Goal: Task Accomplishment & Management: Use online tool/utility

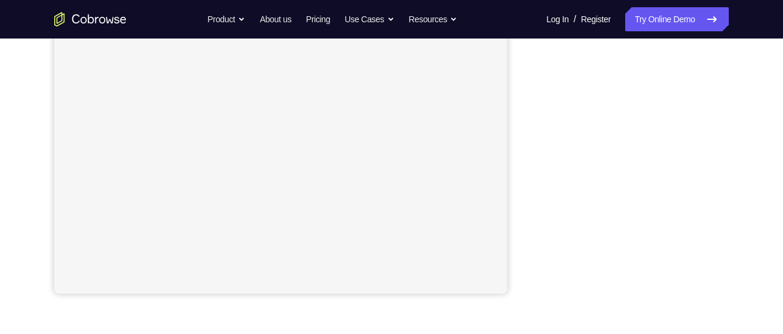
scroll to position [268, 0]
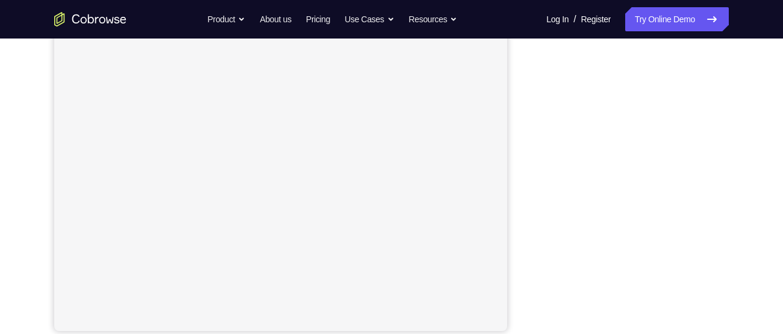
click at [746, 212] on div "Your Support Agent Your Customer Web iOS Android Next Steps We’d be happy to gi…" at bounding box center [391, 207] width 771 height 795
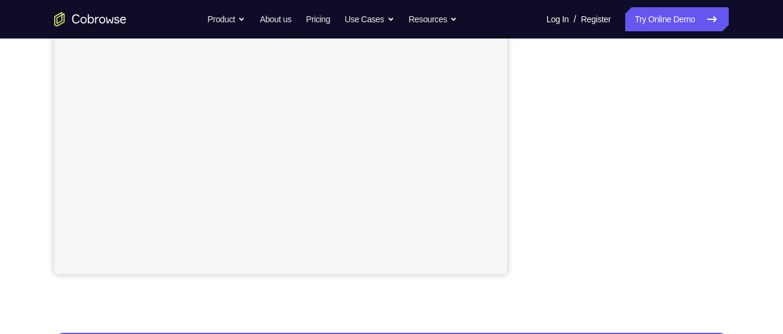
scroll to position [289, 0]
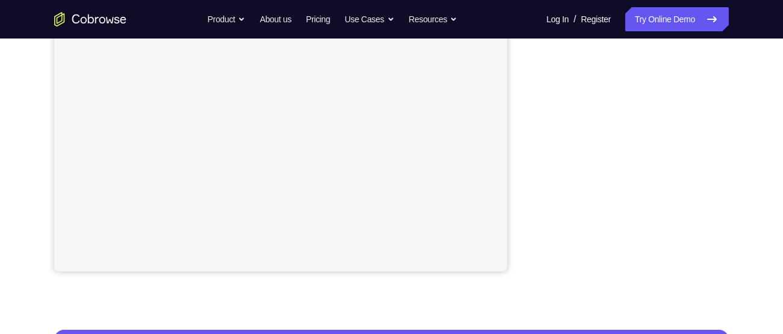
click at [753, 253] on div "Your Support Agent Your Customer Web iOS Android Next Steps We’d be happy to gi…" at bounding box center [391, 147] width 771 height 795
click at [741, 233] on div "Your Support Agent Your Customer Web iOS Android Next Steps We’d be happy to gi…" at bounding box center [391, 147] width 771 height 795
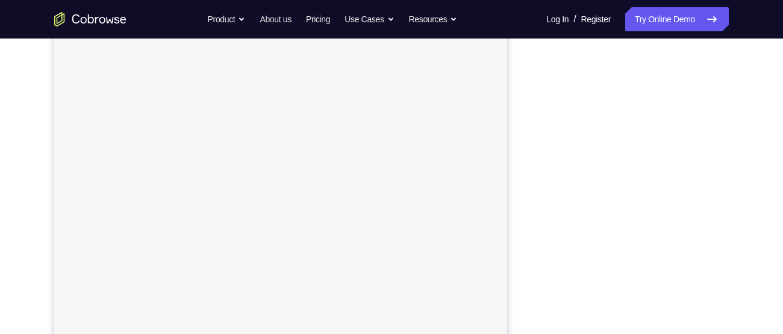
scroll to position [177, 0]
click at [704, 38] on nav "Go back Powerful, Flexible and Trustworthy. Avoid all extra friction for both A…" at bounding box center [391, 19] width 783 height 39
click at [700, 23] on link "Try Online Demo" at bounding box center [678, 19] width 104 height 24
